Goal: Task Accomplishment & Management: Manage account settings

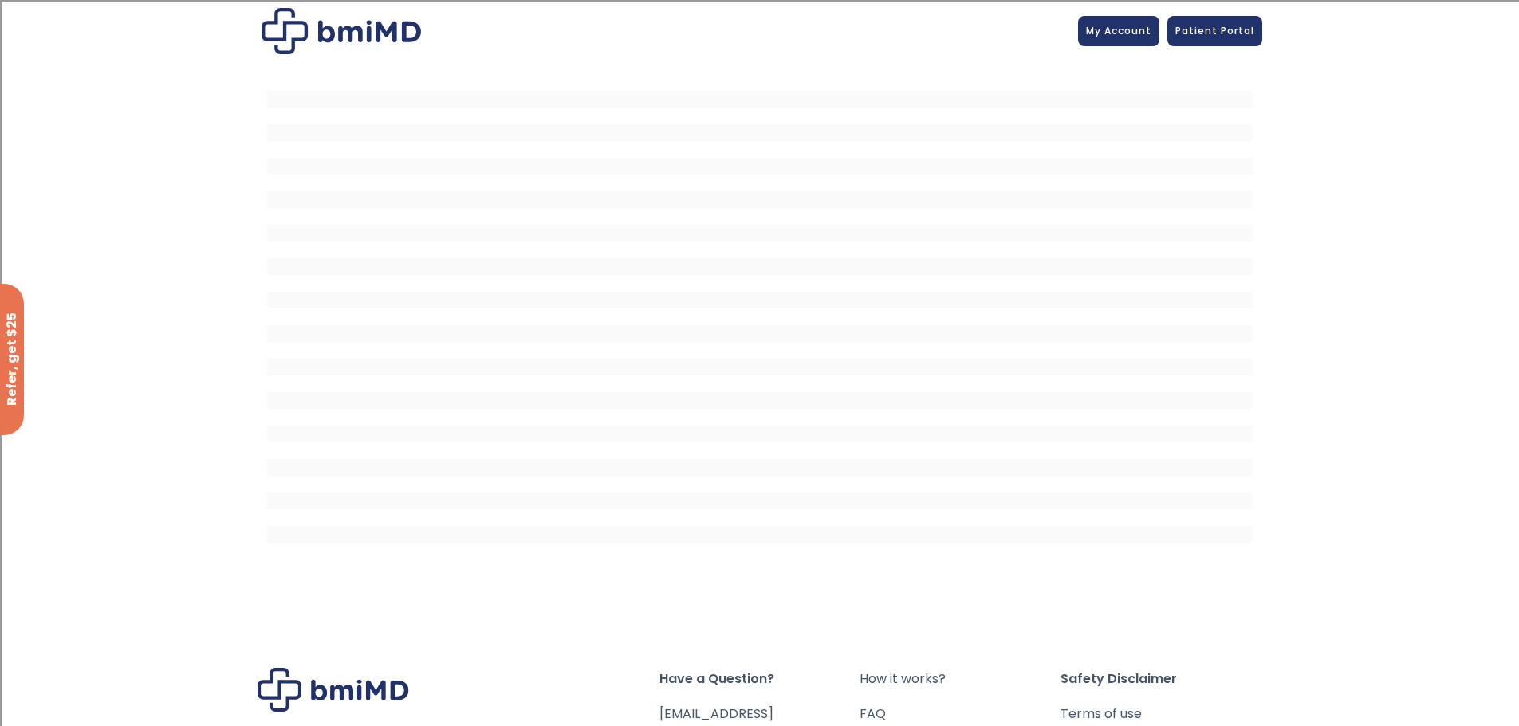
click at [1123, 29] on span "My Account" at bounding box center [1118, 31] width 65 height 14
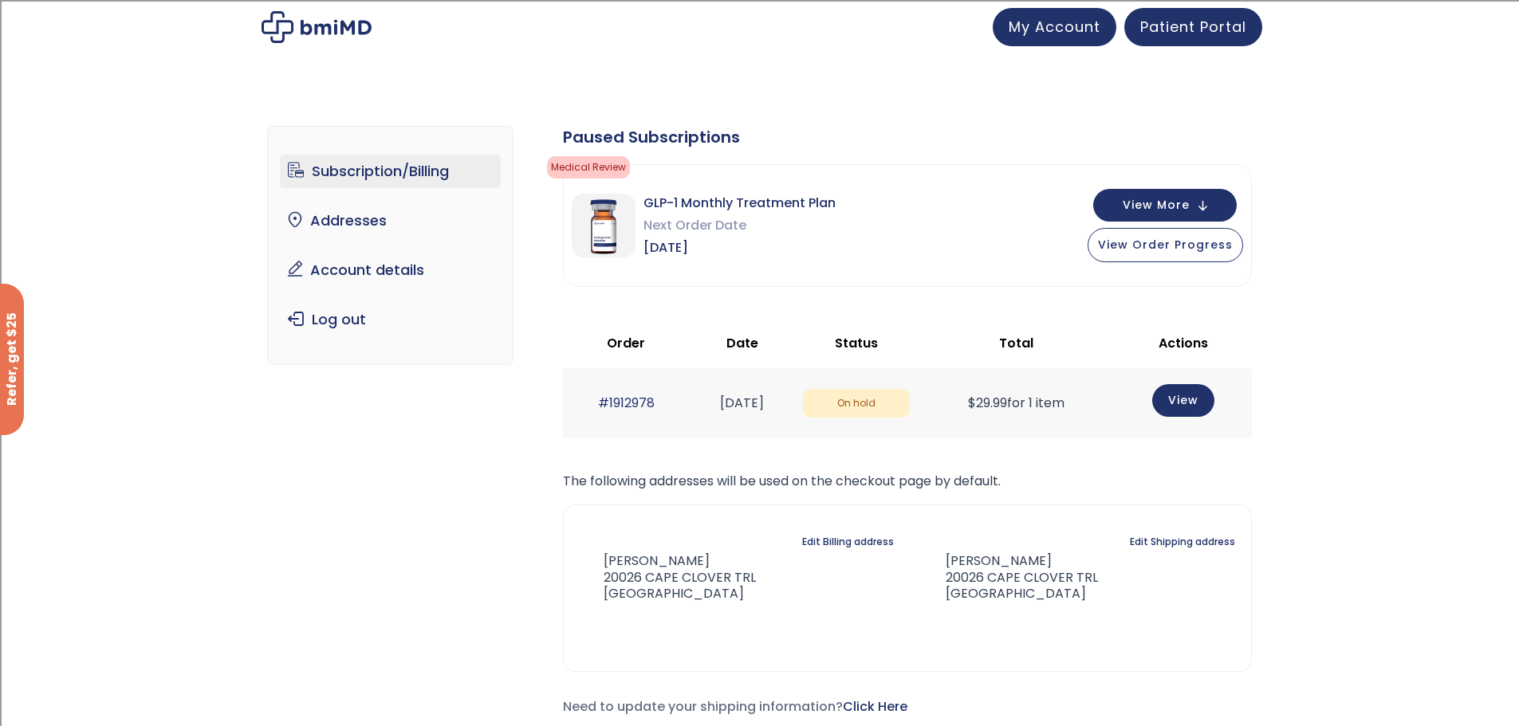
click at [303, 26] on img at bounding box center [317, 27] width 110 height 32
